Goal: Task Accomplishment & Management: Complete application form

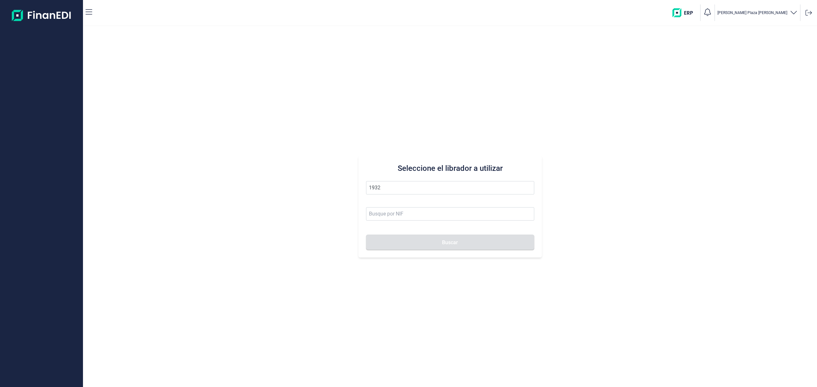
click at [366, 235] on button "Buscar" at bounding box center [450, 242] width 168 height 15
click at [427, 203] on li "PROMOCIONES INMOBILIARIAS 1932 SL" at bounding box center [450, 203] width 168 height 13
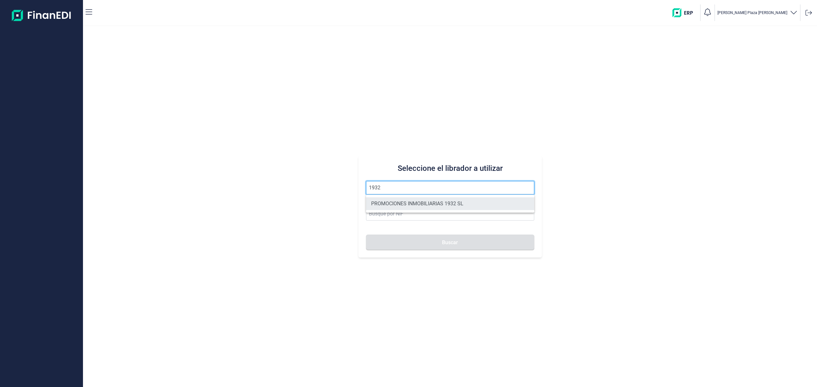
type input "PROMOCIONES INMOBILIARIAS 1932 SL"
type input "B06857874"
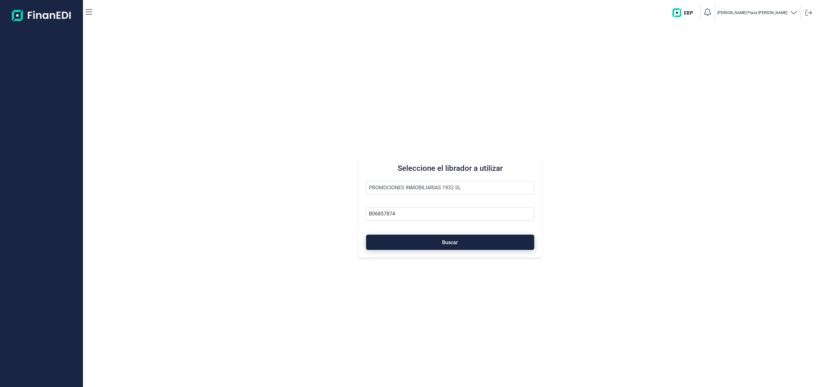
click at [430, 242] on button "Buscar" at bounding box center [450, 242] width 168 height 15
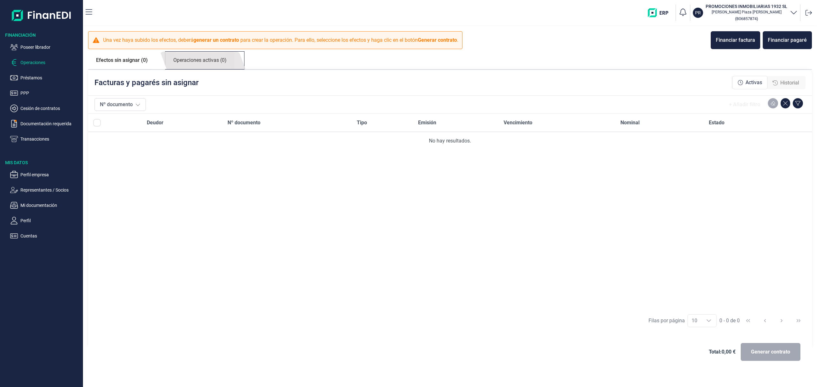
drag, startPoint x: 219, startPoint y: 58, endPoint x: 240, endPoint y: 66, distance: 22.1
click at [220, 58] on link "Operaciones activas (0)" at bounding box center [199, 61] width 69 height 18
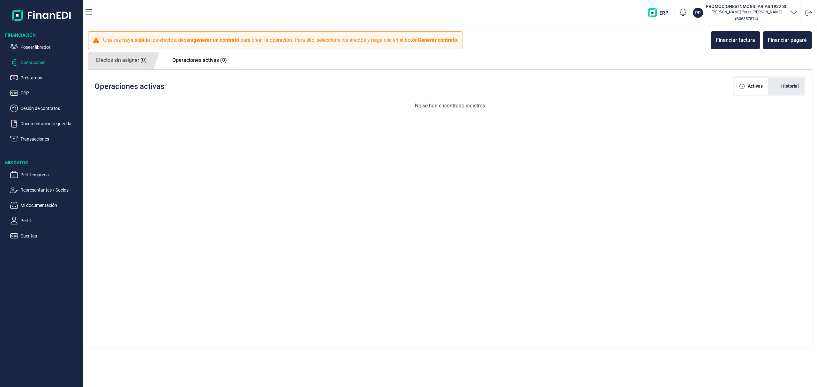
click at [785, 78] on div "Historial" at bounding box center [786, 86] width 36 height 17
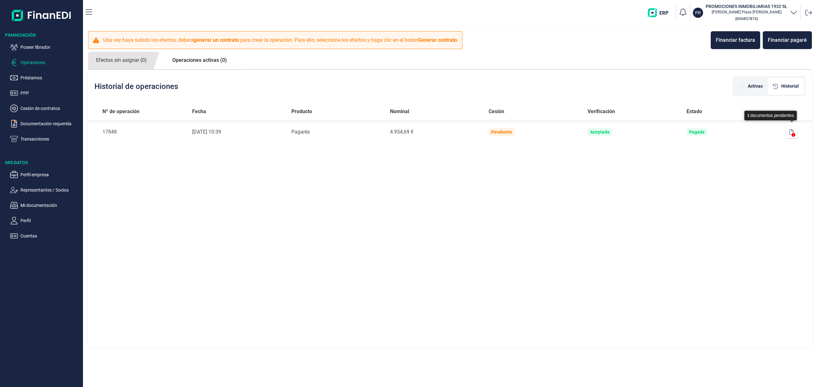
click at [794, 132] on button "button" at bounding box center [791, 132] width 12 height 13
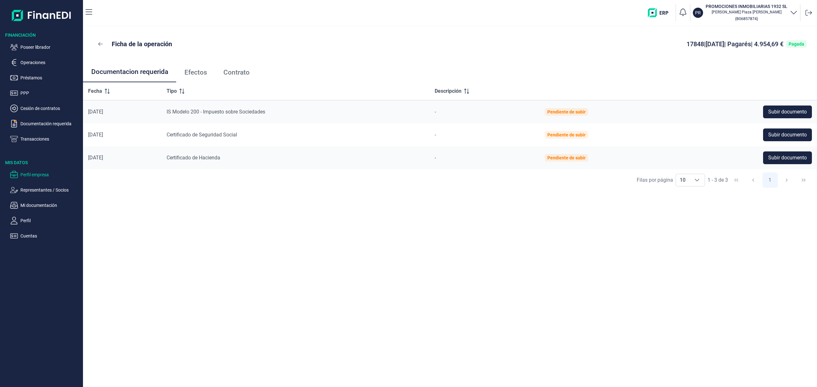
click at [39, 174] on p "Perfil empresa" at bounding box center [50, 175] width 60 height 8
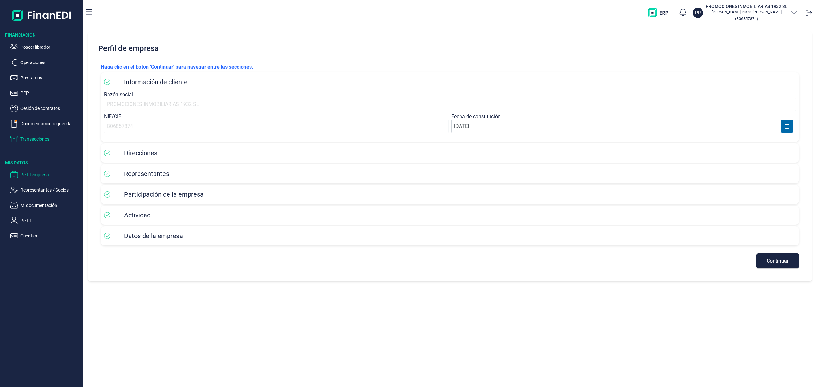
click at [35, 137] on p "Transacciones" at bounding box center [50, 139] width 60 height 8
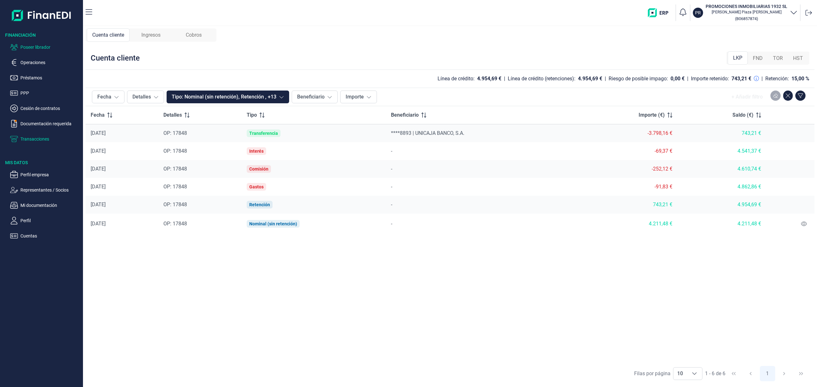
click at [53, 45] on p "Poseer librador" at bounding box center [50, 47] width 60 height 8
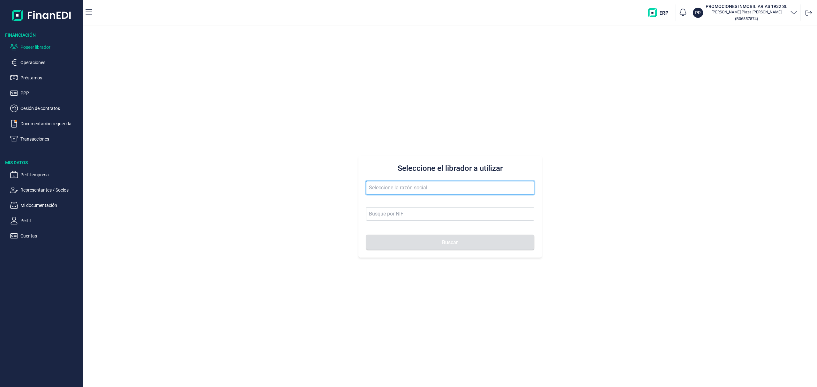
click at [428, 185] on input "text" at bounding box center [450, 187] width 168 height 13
click at [382, 188] on input "matacebada" at bounding box center [450, 187] width 168 height 13
drag, startPoint x: 405, startPoint y: 184, endPoint x: 271, endPoint y: 140, distance: 141.4
click at [286, 164] on div "Seleccione el librador a utilizar [PERSON_NAME] Buscar" at bounding box center [450, 206] width 734 height 361
drag, startPoint x: 438, startPoint y: 204, endPoint x: 443, endPoint y: 214, distance: 11.9
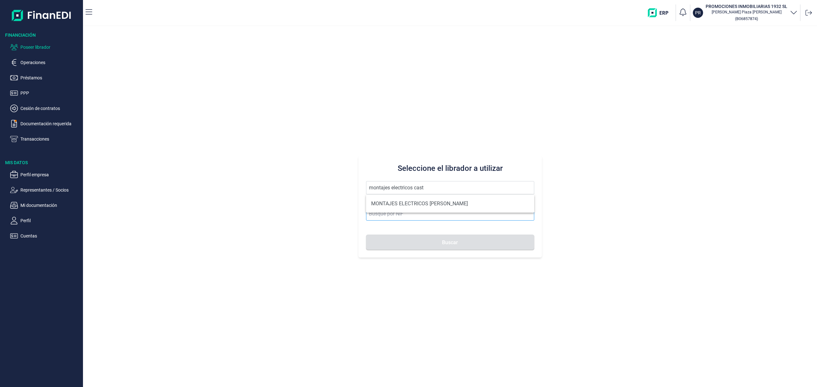
click at [441, 205] on li "MONTAJES ELECTRICOS [PERSON_NAME]" at bounding box center [450, 203] width 168 height 13
type input "MONTAJES ELECTRICOS [PERSON_NAME]"
type input "B12028478"
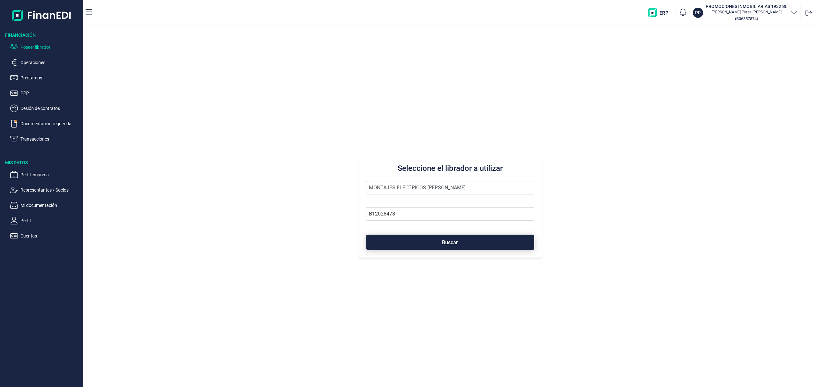
click at [450, 242] on span "Buscar" at bounding box center [450, 242] width 16 height 5
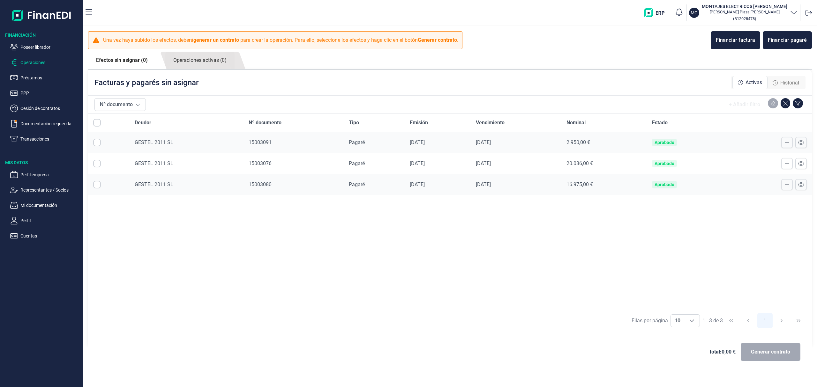
checkbox input "true"
click at [760, 352] on span "Generar contrato" at bounding box center [770, 352] width 39 height 8
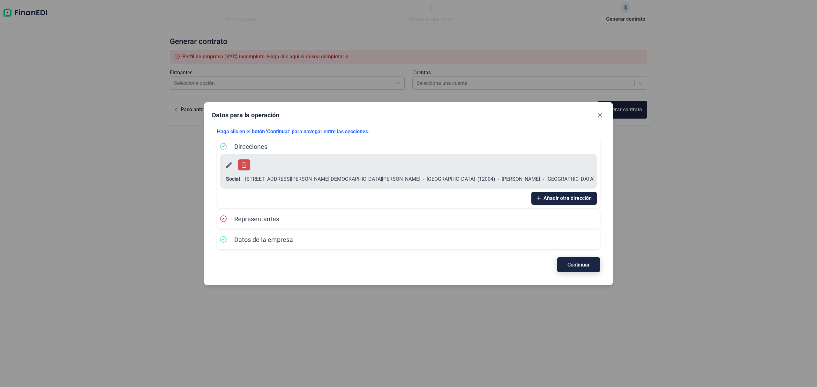
click at [586, 262] on button "Continuar" at bounding box center [578, 264] width 43 height 15
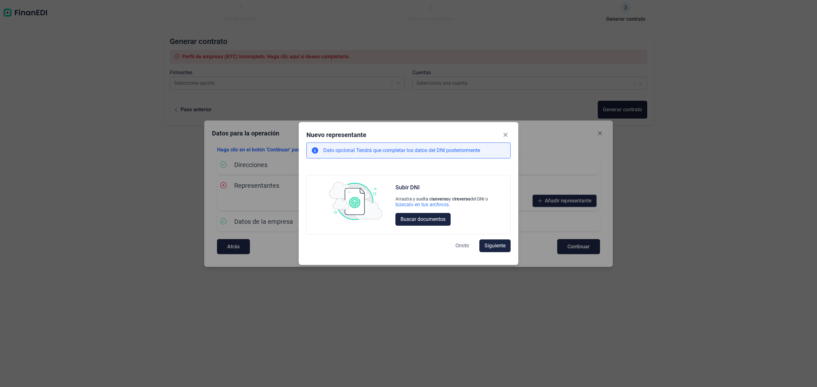
click at [461, 248] on span "Omitir" at bounding box center [462, 246] width 14 height 8
select select "ES"
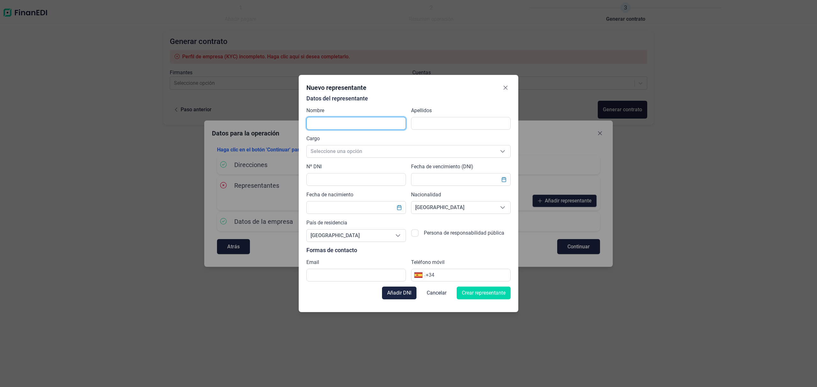
click at [327, 124] on input "text" at bounding box center [356, 123] width 100 height 13
type input "[PERSON_NAME]"
type input "c"
type input "[PERSON_NAME] NOVA"
drag, startPoint x: 293, startPoint y: 114, endPoint x: 277, endPoint y: 110, distance: 15.7
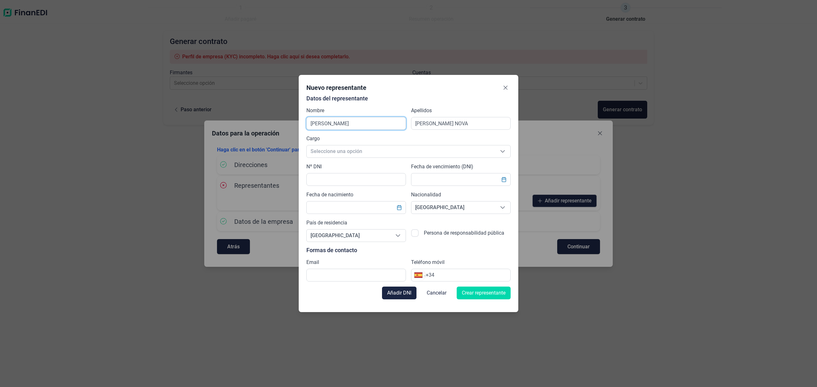
click at [280, 112] on div "Nuevo representante Datos del representante Nombre [PERSON_NAME] [PERSON_NAME] …" at bounding box center [408, 193] width 817 height 387
type input "[PERSON_NAME]"
click at [326, 156] on span "Seleccione una opción" at bounding box center [401, 151] width 188 height 12
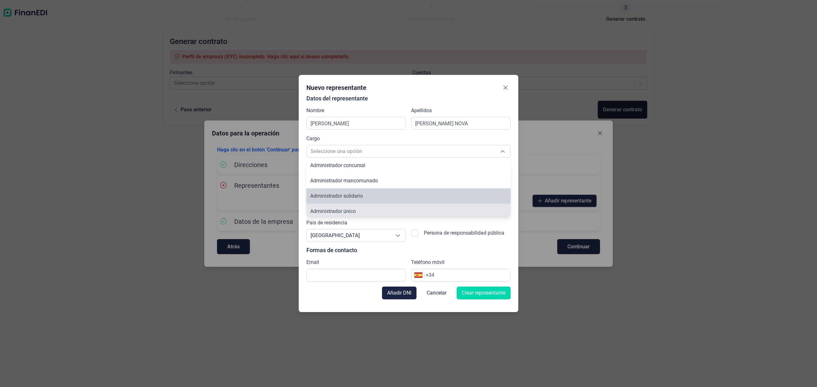
scroll to position [2, 0]
click at [347, 209] on span "Administrador único" at bounding box center [333, 209] width 46 height 6
type input "Administrador único"
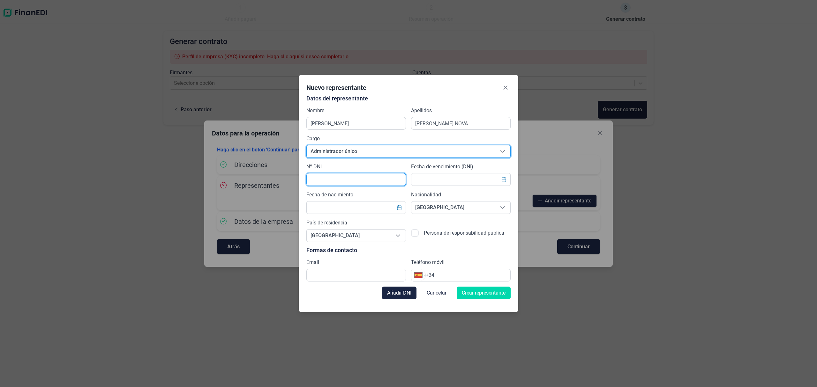
click at [335, 180] on input "text" at bounding box center [356, 179] width 100 height 13
type input "19003338W"
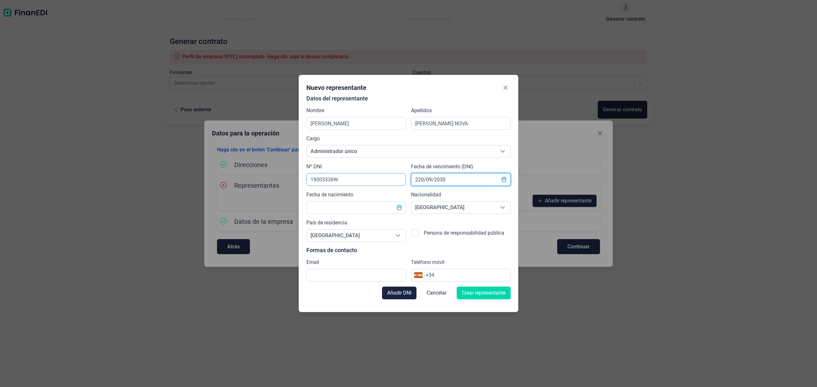
type input "220/09/2030"
click at [429, 183] on input "text" at bounding box center [461, 179] width 100 height 13
type input "[DATE]"
click button "Añadir DNI" at bounding box center [399, 293] width 34 height 13
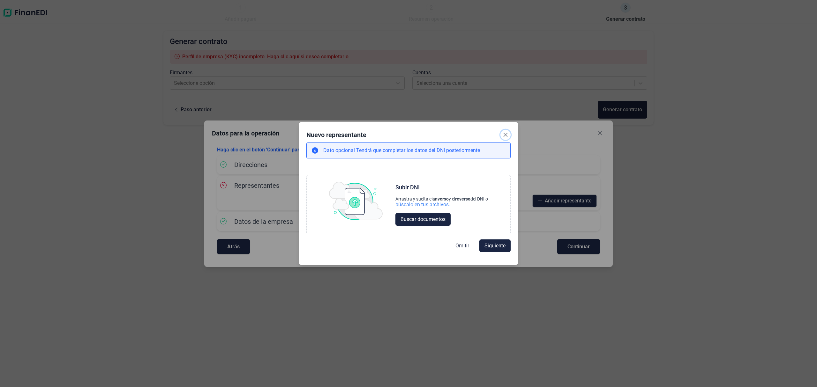
click at [509, 135] on button "Close" at bounding box center [505, 135] width 10 height 10
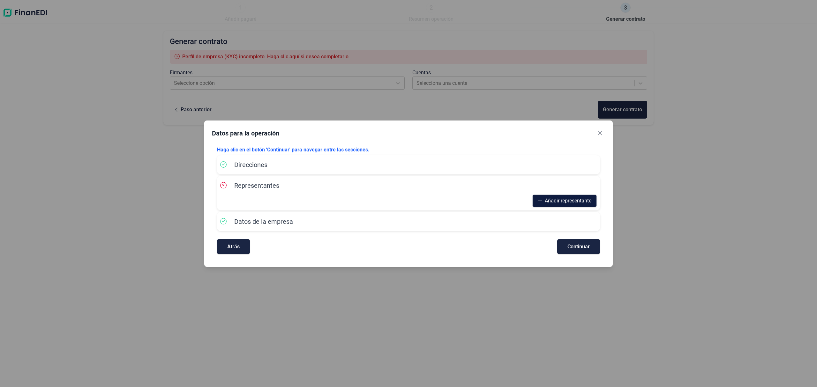
click at [584, 200] on span "Añadir representante" at bounding box center [568, 201] width 47 height 8
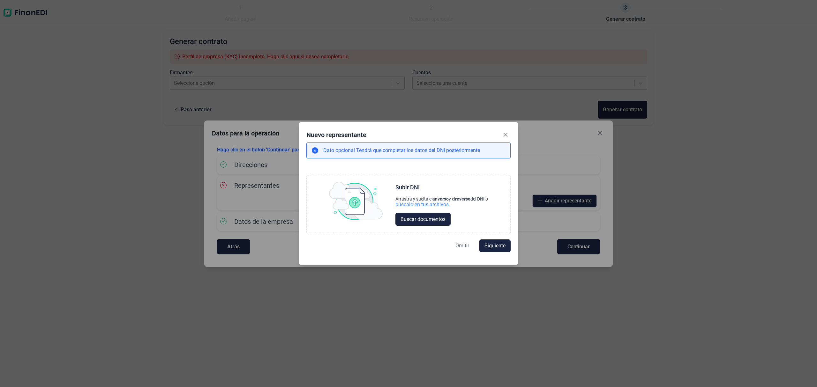
click at [459, 246] on span "Omitir" at bounding box center [462, 246] width 14 height 8
select select "ES"
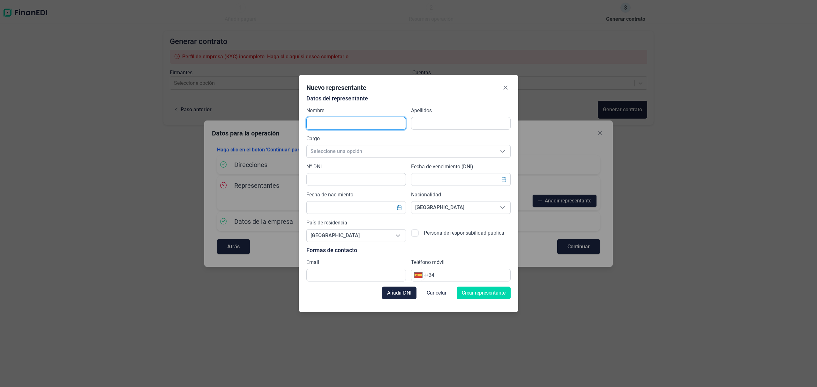
click at [324, 121] on input "text" at bounding box center [356, 123] width 100 height 13
type input "[PERSON_NAME]"
type input "[PERSON_NAME] NOVA"
click at [330, 156] on span "Seleccione una opción" at bounding box center [401, 151] width 188 height 12
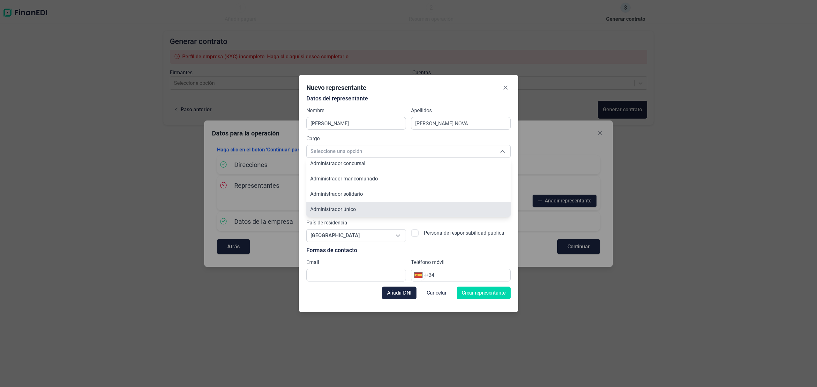
click at [361, 206] on li "Administrador único" at bounding box center [408, 209] width 204 height 15
type input "Administrador único"
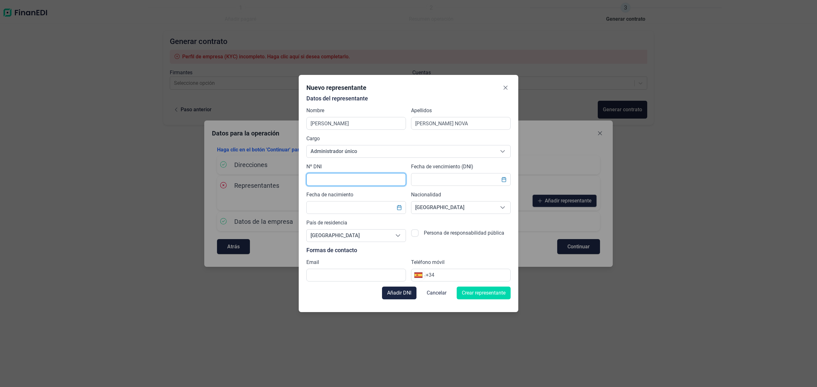
click at [339, 179] on input "text" at bounding box center [356, 179] width 100 height 13
type input "19003338W"
click at [467, 177] on input "[DATE]" at bounding box center [461, 179] width 100 height 13
type input "[DATE]"
click at [357, 204] on input "text" at bounding box center [356, 207] width 100 height 13
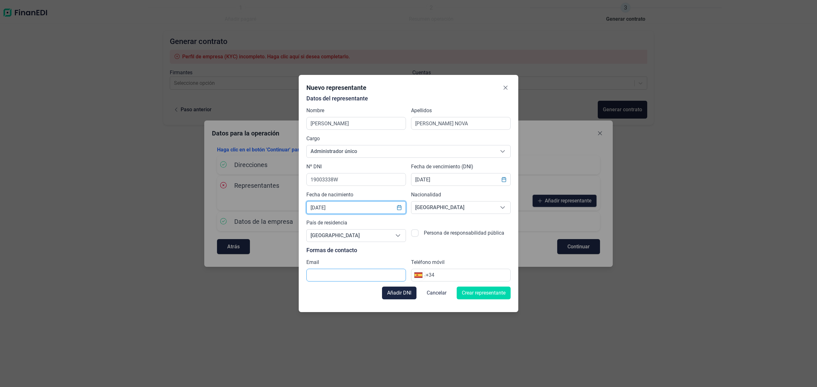
type input "[DATE]"
click at [364, 276] on input "text" at bounding box center [356, 275] width 100 height 13
paste input "[EMAIL_ADDRESS][DOMAIN_NAME]"
type input "[EMAIL_ADDRESS][DOMAIN_NAME]"
click at [442, 273] on input "+34" at bounding box center [468, 275] width 85 height 8
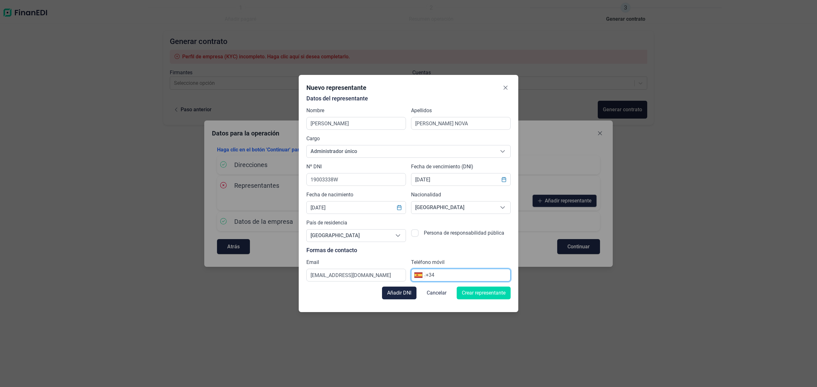
paste input "676 11 02 26"
type input "[PHONE_NUMBER]"
click at [486, 293] on span "Crear representante" at bounding box center [484, 293] width 44 height 8
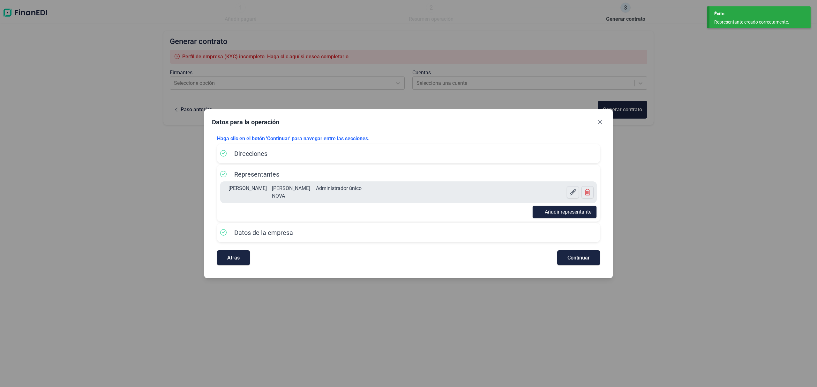
click at [574, 256] on span "Continuar" at bounding box center [578, 258] width 22 height 5
select select "ES"
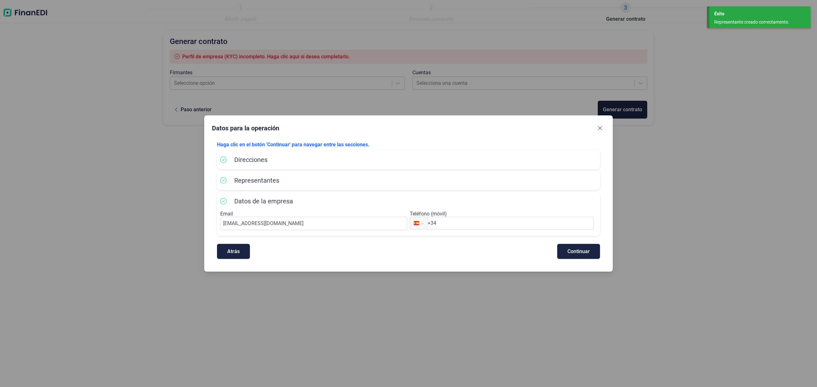
click at [494, 224] on input "+34" at bounding box center [510, 223] width 166 height 8
paste input "676 11 02 26"
type input "[PHONE_NUMBER]"
click at [571, 248] on button "Continuar" at bounding box center [578, 251] width 43 height 15
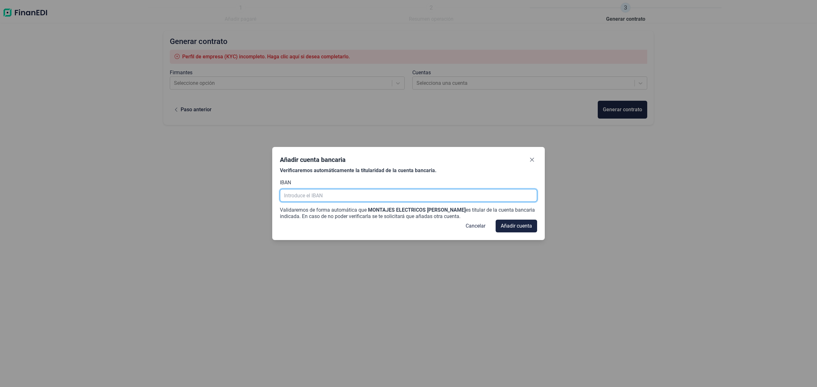
click at [340, 193] on input "text" at bounding box center [408, 195] width 257 height 13
paste input "[FINANCIAL_ID]"
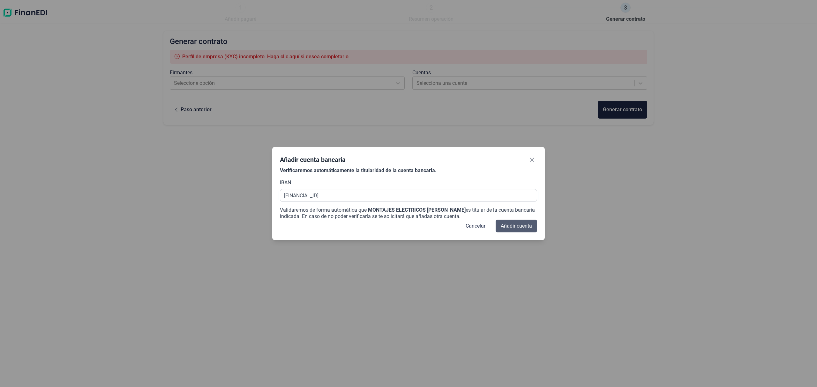
type input "[FINANCIAL_ID]"
click at [524, 225] on span "Añadir cuenta" at bounding box center [516, 226] width 31 height 8
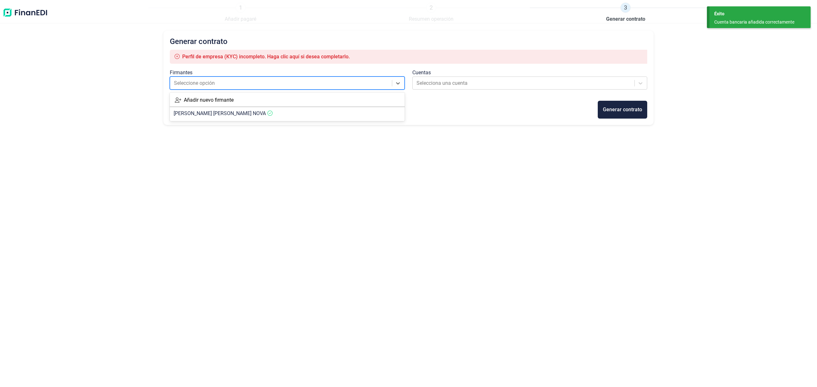
click at [270, 82] on div at bounding box center [281, 83] width 215 height 9
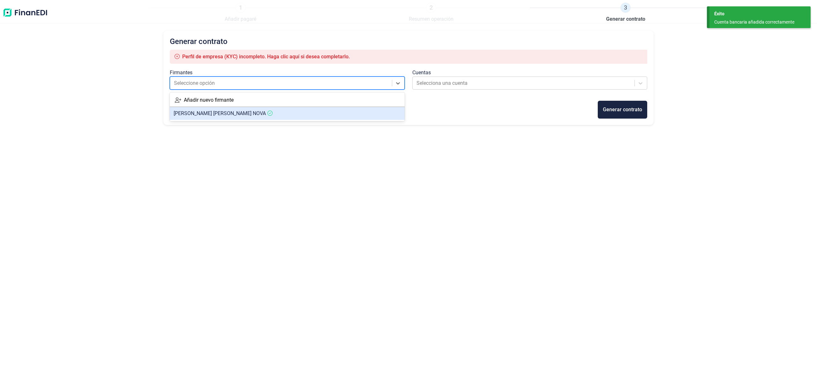
click at [225, 114] on span "[PERSON_NAME]" at bounding box center [220, 113] width 92 height 6
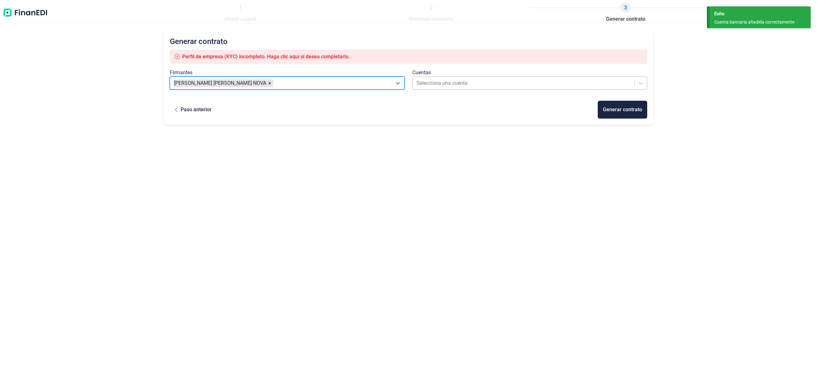
click at [435, 83] on div at bounding box center [523, 83] width 215 height 9
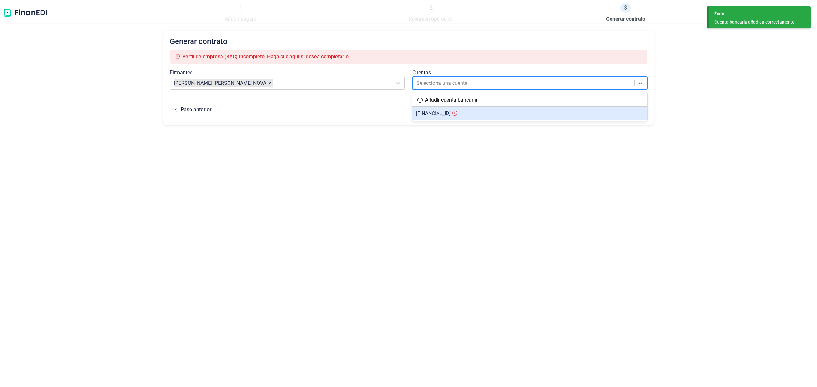
click at [434, 110] on span "[FINANCIAL_ID]" at bounding box center [433, 113] width 34 height 6
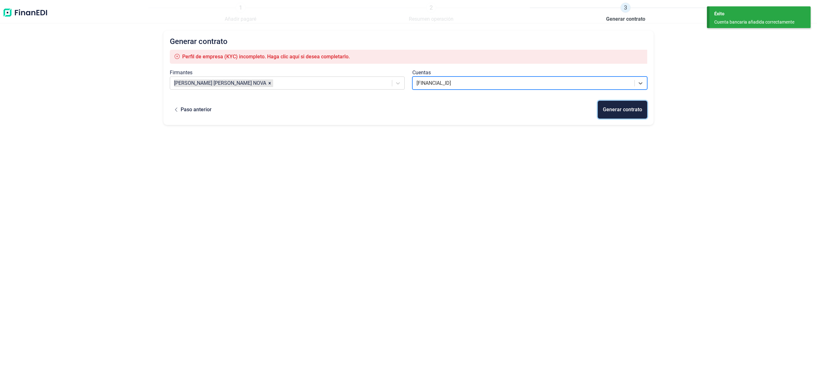
click at [615, 109] on div "Generar contrato" at bounding box center [622, 110] width 39 height 8
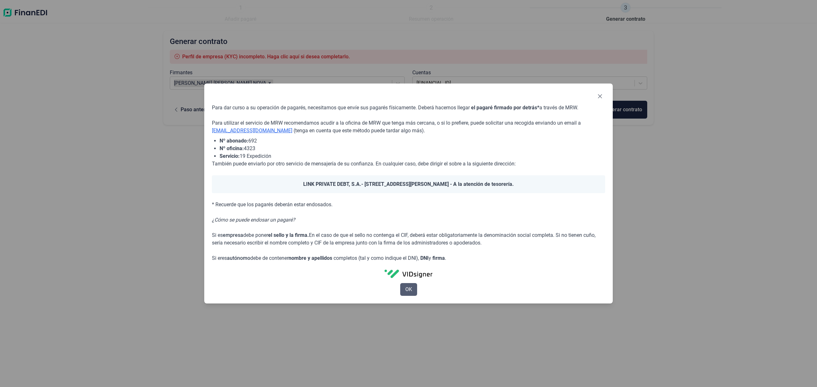
click at [410, 286] on span "OK" at bounding box center [408, 290] width 7 height 8
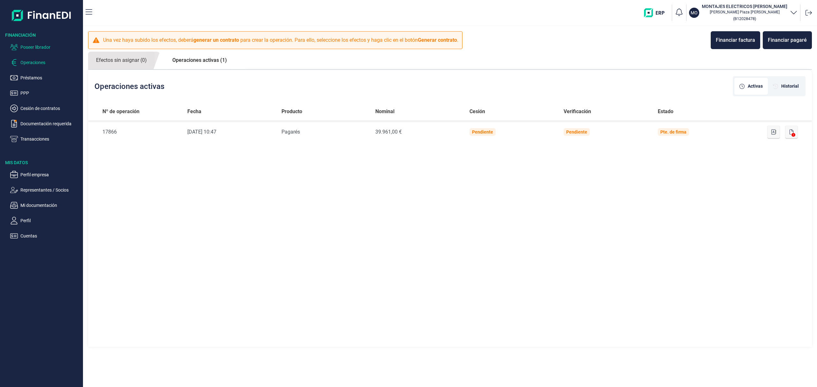
click at [31, 49] on p "Poseer librador" at bounding box center [50, 47] width 60 height 8
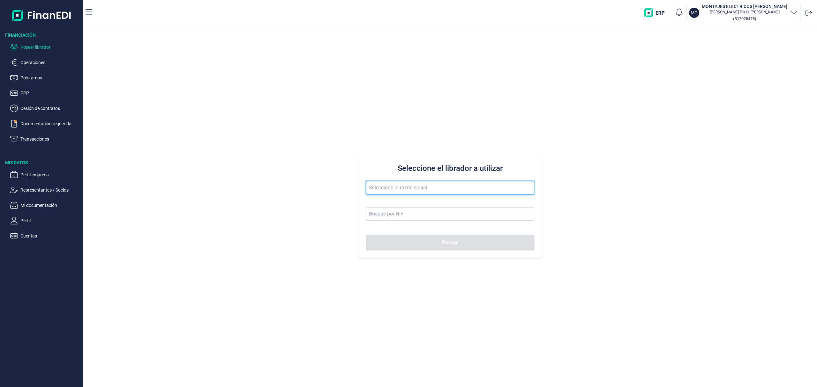
click at [384, 189] on input "text" at bounding box center [450, 187] width 168 height 13
drag, startPoint x: 383, startPoint y: 186, endPoint x: 304, endPoint y: 155, distance: 85.2
click at [296, 157] on div "Seleccione el librador a utilizar grupo restal Buscar" at bounding box center [450, 206] width 734 height 361
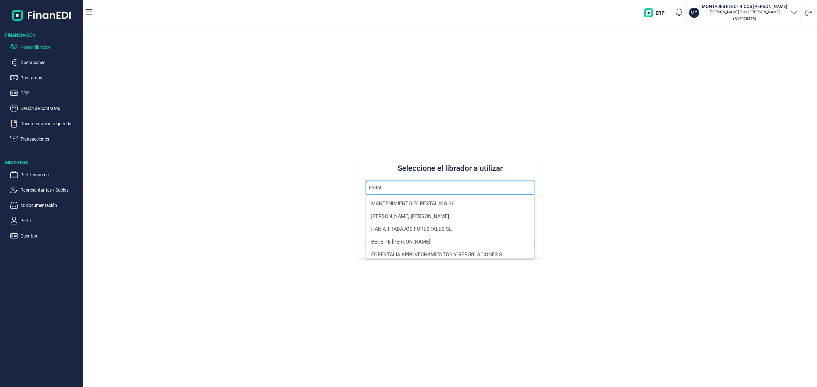
type input "restal"
